Goal: Task Accomplishment & Management: Manage account settings

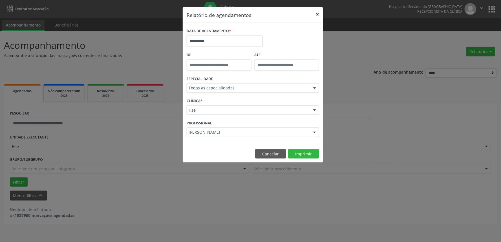
click at [321, 17] on button "×" at bounding box center [317, 14] width 11 height 14
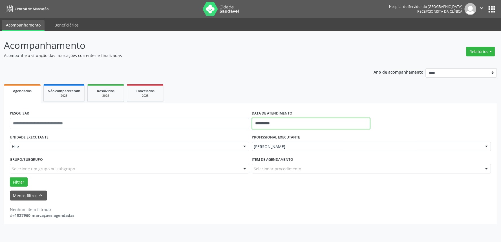
click at [288, 126] on input "**********" at bounding box center [311, 123] width 118 height 11
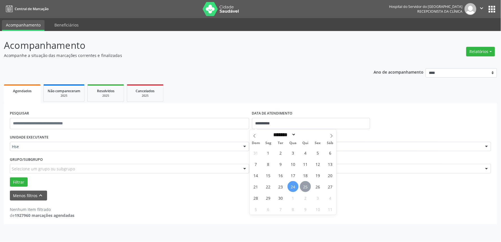
click at [305, 187] on span "25" at bounding box center [305, 186] width 11 height 11
type input "**********"
click at [305, 187] on span "25" at bounding box center [305, 186] width 11 height 11
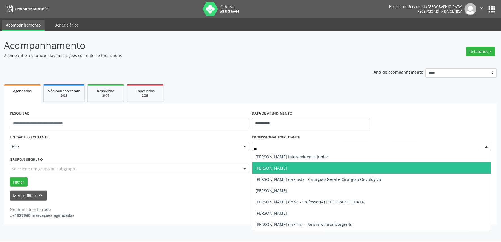
type input "***"
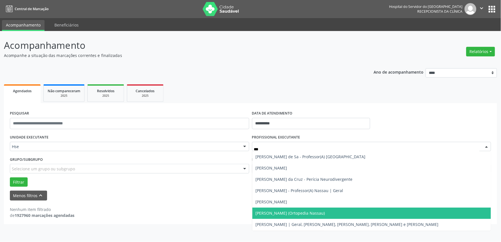
click at [294, 210] on span "[PERSON_NAME] (Ortopedia Nassau)" at bounding box center [290, 212] width 69 height 5
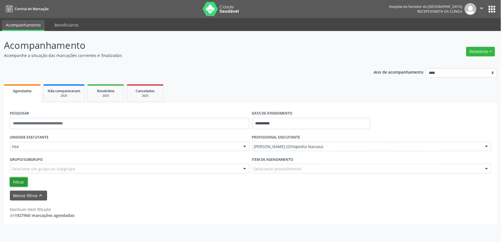
click at [20, 181] on button "Filtrar" at bounding box center [19, 182] width 18 height 10
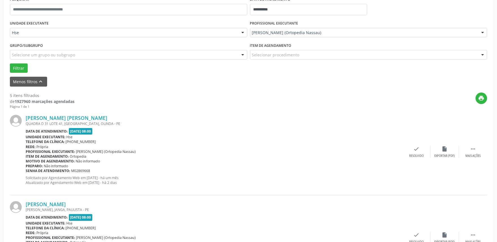
scroll to position [129, 0]
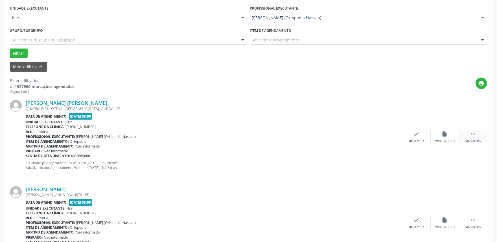
click at [475, 139] on div "Mais ações" at bounding box center [472, 141] width 15 height 4
click at [450, 139] on div "Não compareceu" at bounding box center [445, 141] width 24 height 4
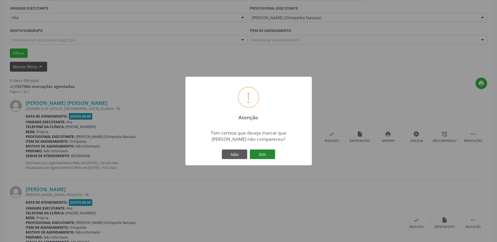
click at [264, 155] on button "Sim" at bounding box center [262, 155] width 25 height 10
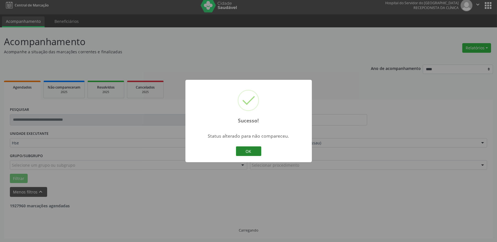
click at [250, 150] on button "OK" at bounding box center [248, 151] width 25 height 10
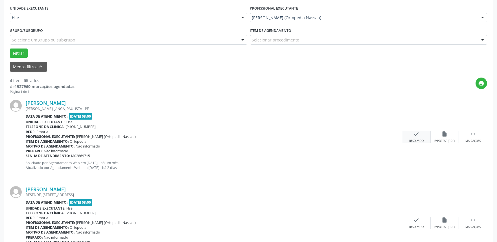
click at [417, 135] on icon "check" at bounding box center [416, 134] width 6 height 6
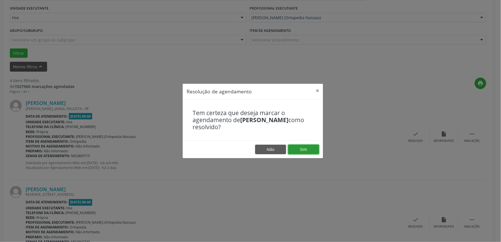
click at [300, 146] on button "Sim" at bounding box center [303, 150] width 31 height 10
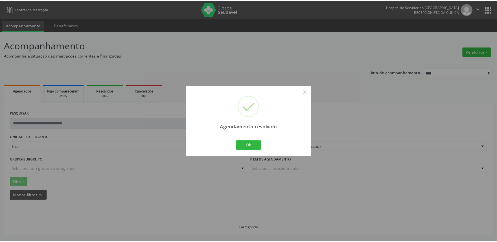
scroll to position [0, 0]
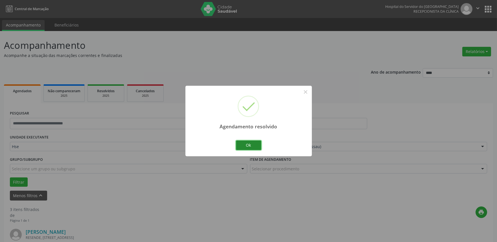
click at [250, 142] on button "Ok" at bounding box center [248, 146] width 25 height 10
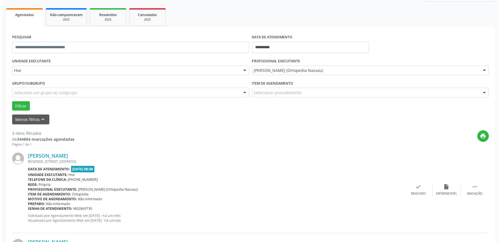
scroll to position [94, 0]
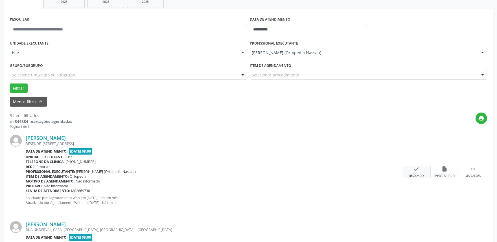
click at [414, 171] on icon "check" at bounding box center [416, 169] width 6 height 6
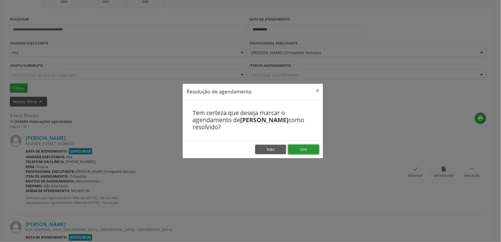
click at [313, 151] on button "Sim" at bounding box center [303, 150] width 31 height 10
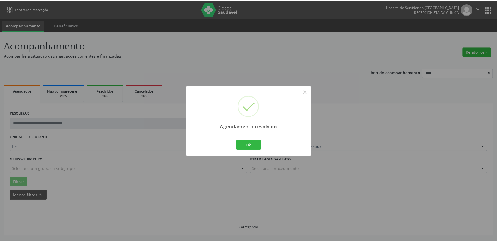
scroll to position [0, 0]
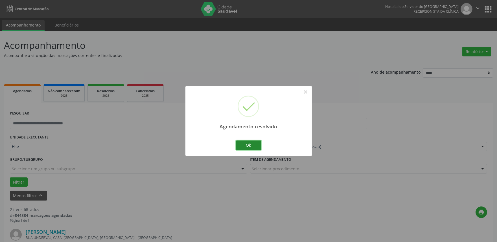
click at [257, 144] on button "Ok" at bounding box center [248, 146] width 25 height 10
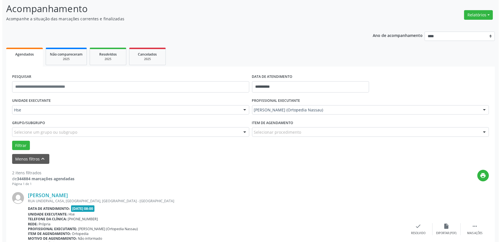
scroll to position [94, 0]
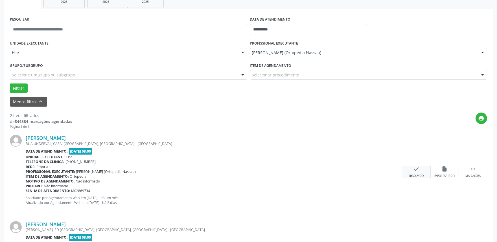
click at [417, 176] on div "Resolvido" at bounding box center [416, 176] width 14 height 4
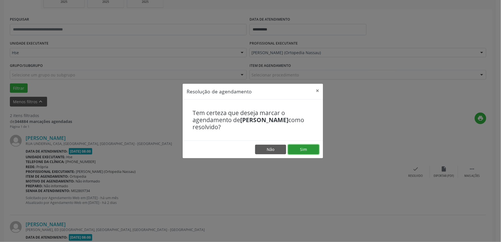
click at [307, 148] on button "Sim" at bounding box center [303, 150] width 31 height 10
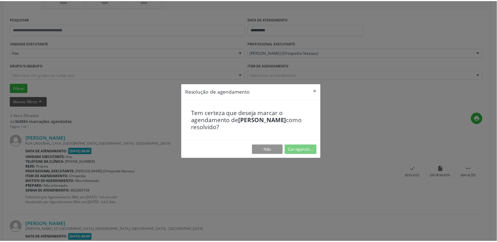
scroll to position [0, 0]
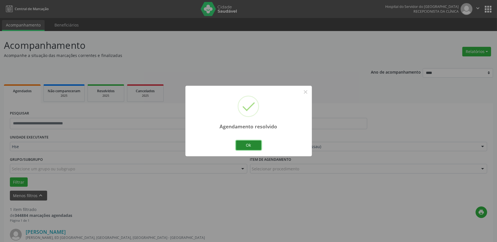
click at [252, 141] on button "Ok" at bounding box center [248, 146] width 25 height 10
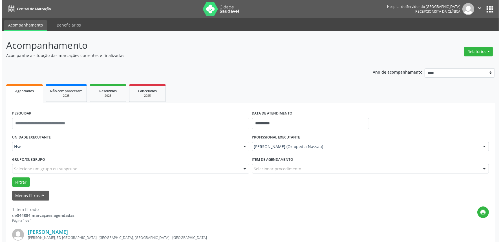
scroll to position [76, 0]
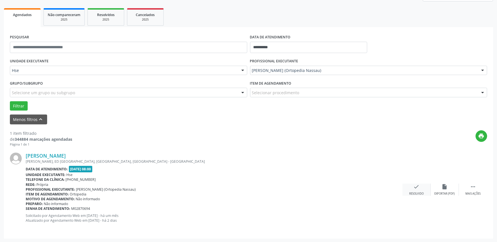
click at [422, 189] on div "check Resolvido" at bounding box center [416, 190] width 28 height 12
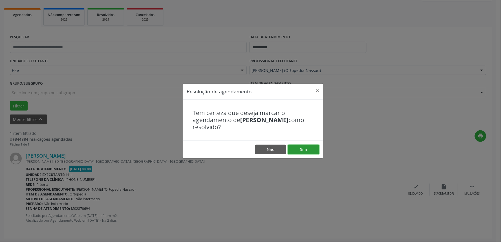
click at [311, 148] on button "Sim" at bounding box center [303, 150] width 31 height 10
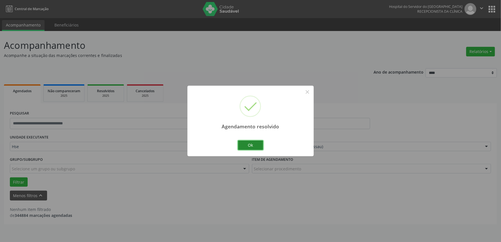
click at [247, 147] on button "Ok" at bounding box center [250, 146] width 25 height 10
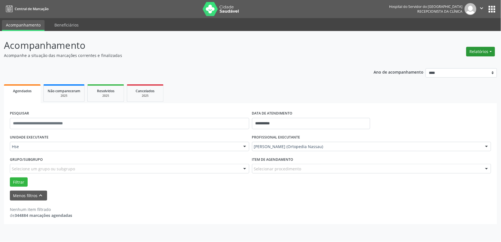
click at [475, 51] on button "Relatórios" at bounding box center [481, 52] width 29 height 10
click at [456, 61] on link "Agendamentos" at bounding box center [465, 64] width 61 height 8
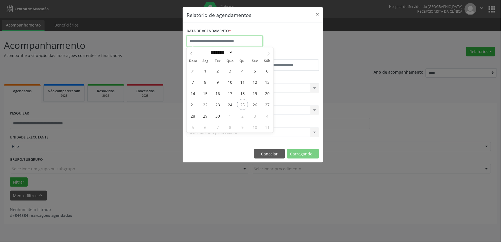
click at [243, 38] on input "text" at bounding box center [225, 41] width 76 height 11
click at [239, 116] on span "2" at bounding box center [242, 115] width 11 height 11
type input "**********"
click at [239, 116] on span "2" at bounding box center [242, 115] width 11 height 11
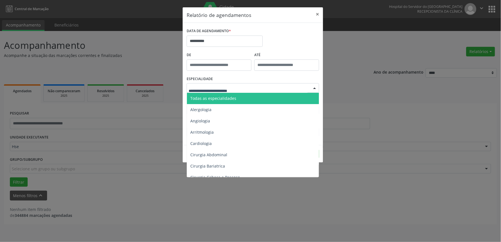
type input "*"
click at [227, 101] on span "Todas as especialidades" at bounding box center [253, 98] width 133 height 11
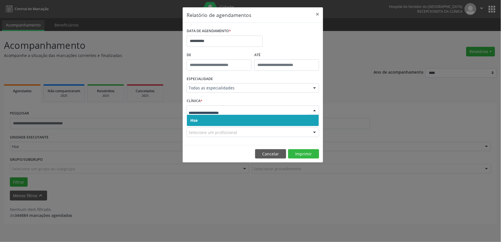
click at [222, 124] on span "Hse" at bounding box center [253, 120] width 132 height 11
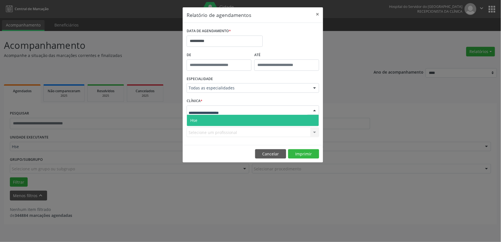
click at [227, 119] on span "Hse" at bounding box center [253, 120] width 132 height 11
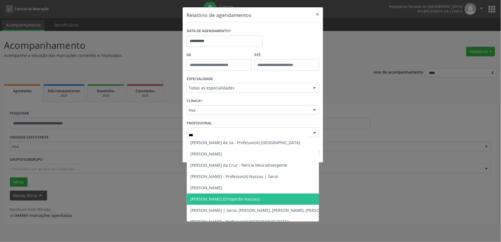
click at [236, 203] on span "[PERSON_NAME] (Ortopedia Nassau)" at bounding box center [282, 199] width 190 height 11
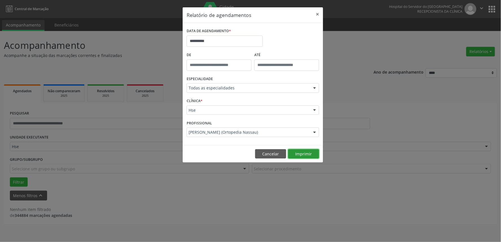
click at [305, 157] on button "Imprimir" at bounding box center [303, 154] width 31 height 10
click at [225, 126] on div "PROFISSIONAL [PERSON_NAME] ([PERSON_NAME]) Todos os profissionais [PERSON_NAME]…" at bounding box center [252, 130] width 135 height 22
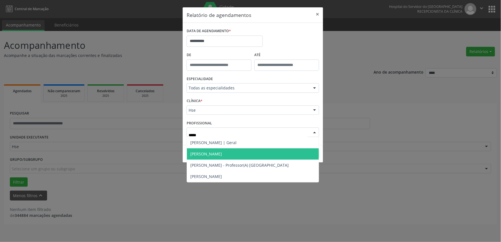
click at [210, 154] on span "[PERSON_NAME]" at bounding box center [206, 153] width 32 height 5
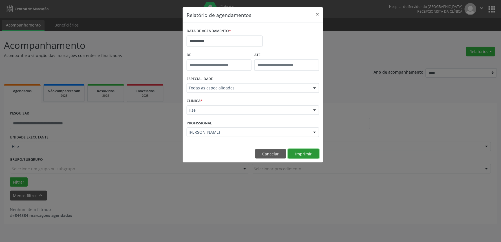
click at [305, 153] on button "Imprimir" at bounding box center [303, 154] width 31 height 10
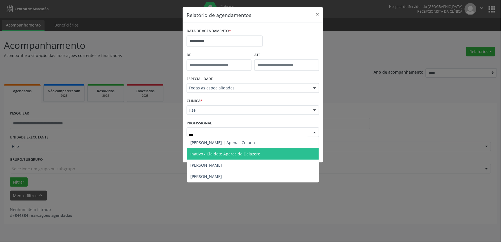
type input "****"
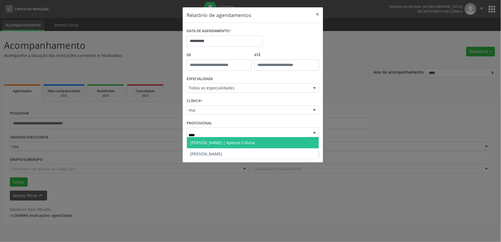
click at [228, 144] on span "[PERSON_NAME] | Apenas Coluna" at bounding box center [222, 142] width 65 height 5
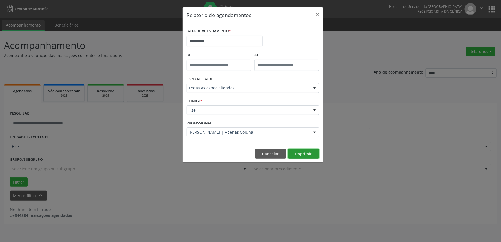
click at [308, 153] on button "Imprimir" at bounding box center [303, 154] width 31 height 10
